Goal: Transaction & Acquisition: Purchase product/service

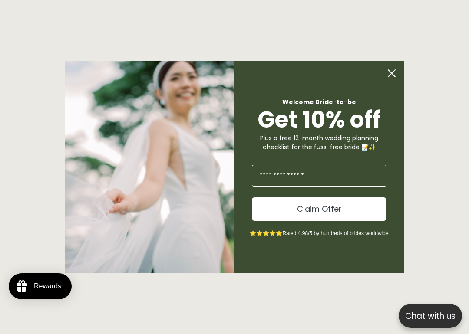
scroll to position [659, 0]
click at [390, 78] on circle "Close dialog" at bounding box center [392, 73] width 17 height 17
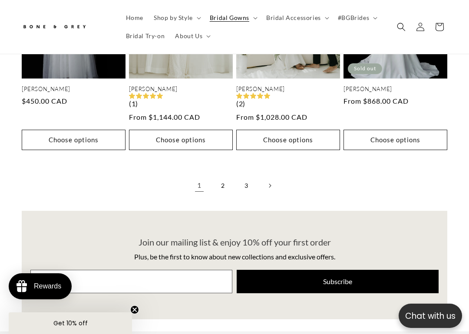
scroll to position [0, 0]
click at [225, 176] on link "2" at bounding box center [222, 185] width 19 height 19
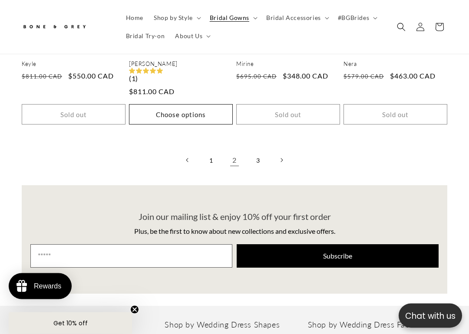
scroll to position [1601, 0]
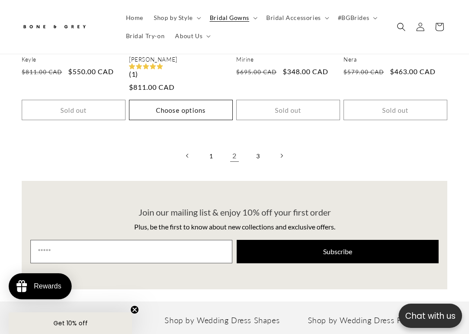
click at [261, 146] on link "3" at bounding box center [257, 155] width 19 height 19
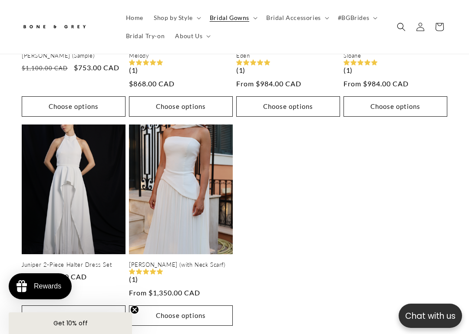
scroll to position [0, 149]
click at [208, 262] on link "[PERSON_NAME] (with Neck Scarf)" at bounding box center [181, 265] width 104 height 7
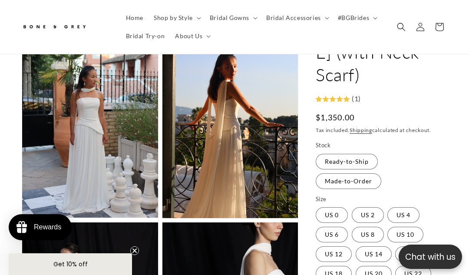
scroll to position [476, 0]
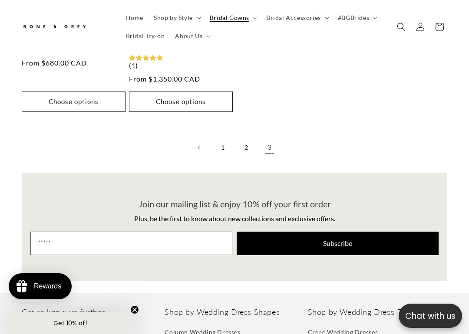
scroll to position [0, 297]
click at [226, 141] on link "1" at bounding box center [222, 147] width 19 height 19
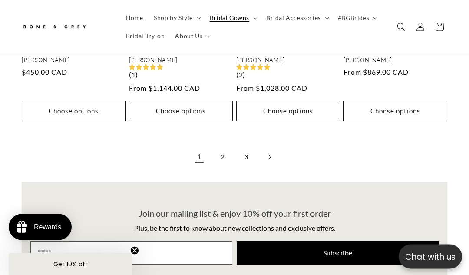
scroll to position [0, 149]
